Goal: Find specific page/section: Find specific page/section

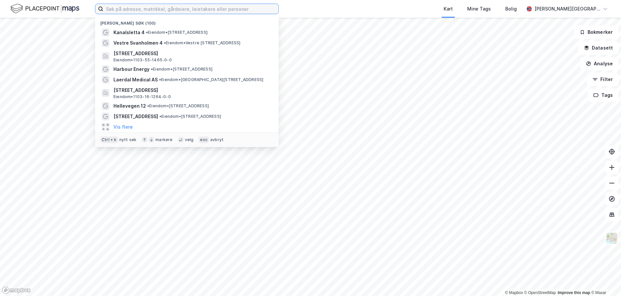
click at [127, 11] on input at bounding box center [190, 9] width 175 height 10
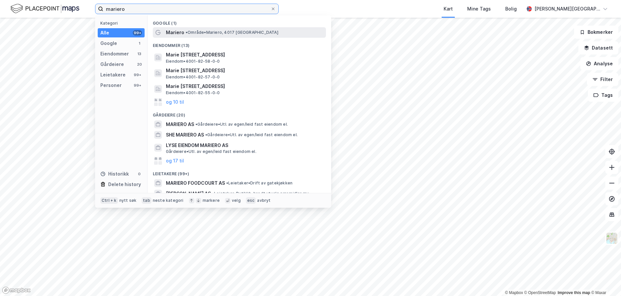
type input "mariero"
click at [191, 31] on span "• Område • Mariero, [GEOGRAPHIC_DATA]" at bounding box center [232, 32] width 93 height 5
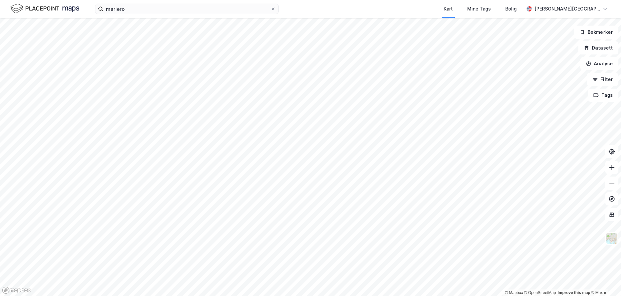
click at [345, 295] on html "mariero Kart Mine Tags Bolig [PERSON_NAME] © Mapbox © OpenStreetMap Improve thi…" at bounding box center [310, 148] width 621 height 296
